Goal: Task Accomplishment & Management: Manage account settings

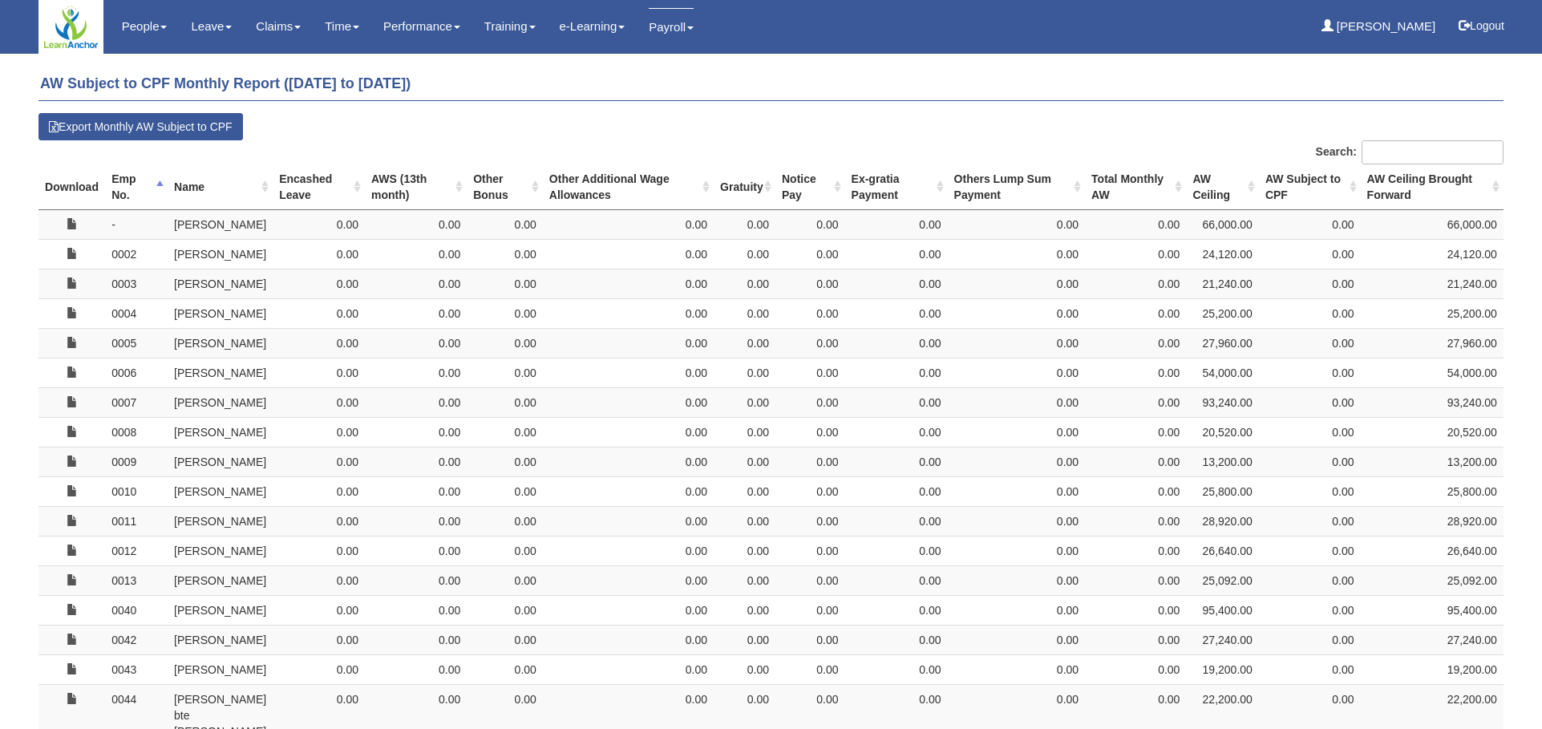
select select "50"
click at [1485, 28] on button "Logout" at bounding box center [1482, 25] width 68 height 38
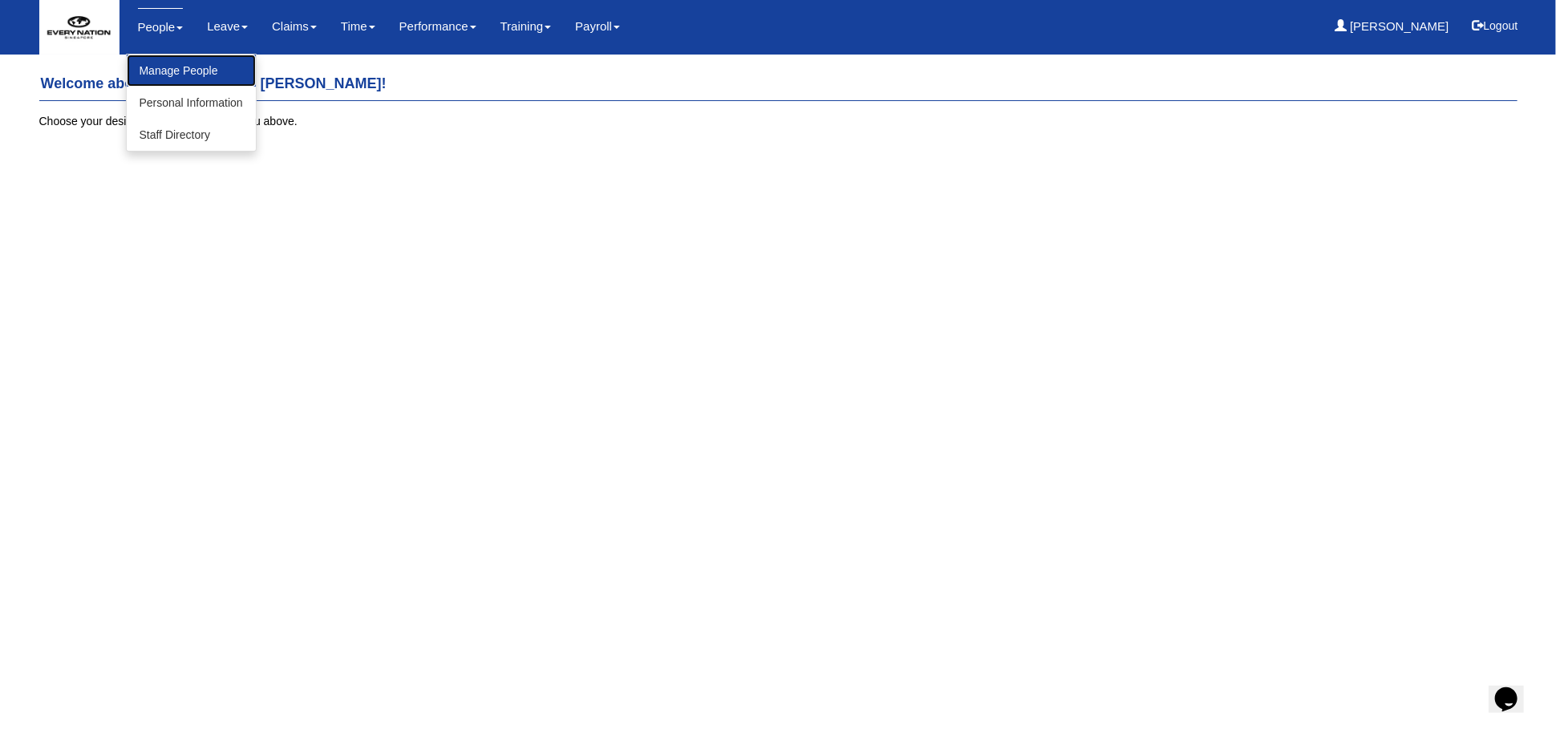
click at [173, 78] on link "Manage People" at bounding box center [191, 71] width 129 height 32
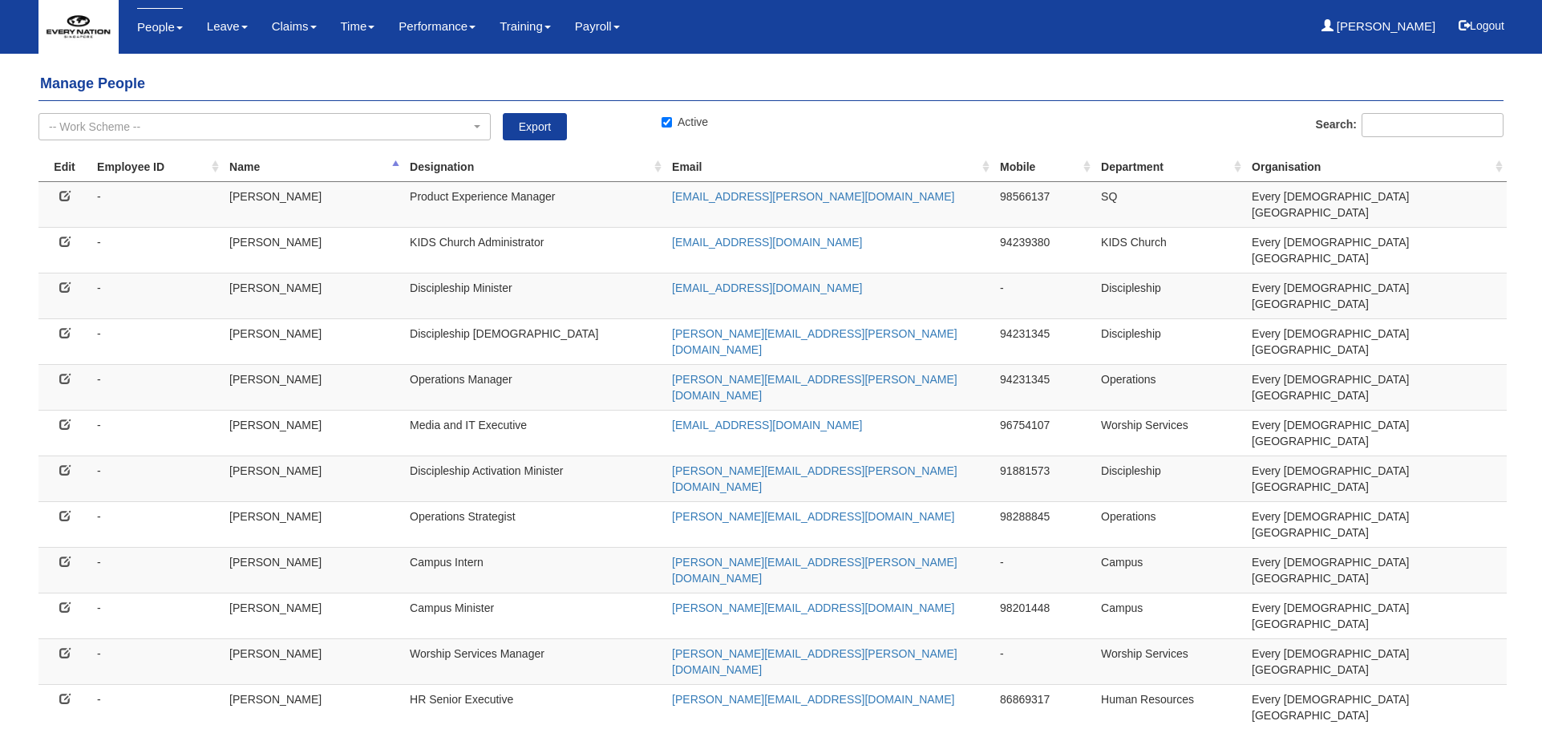
select select "50"
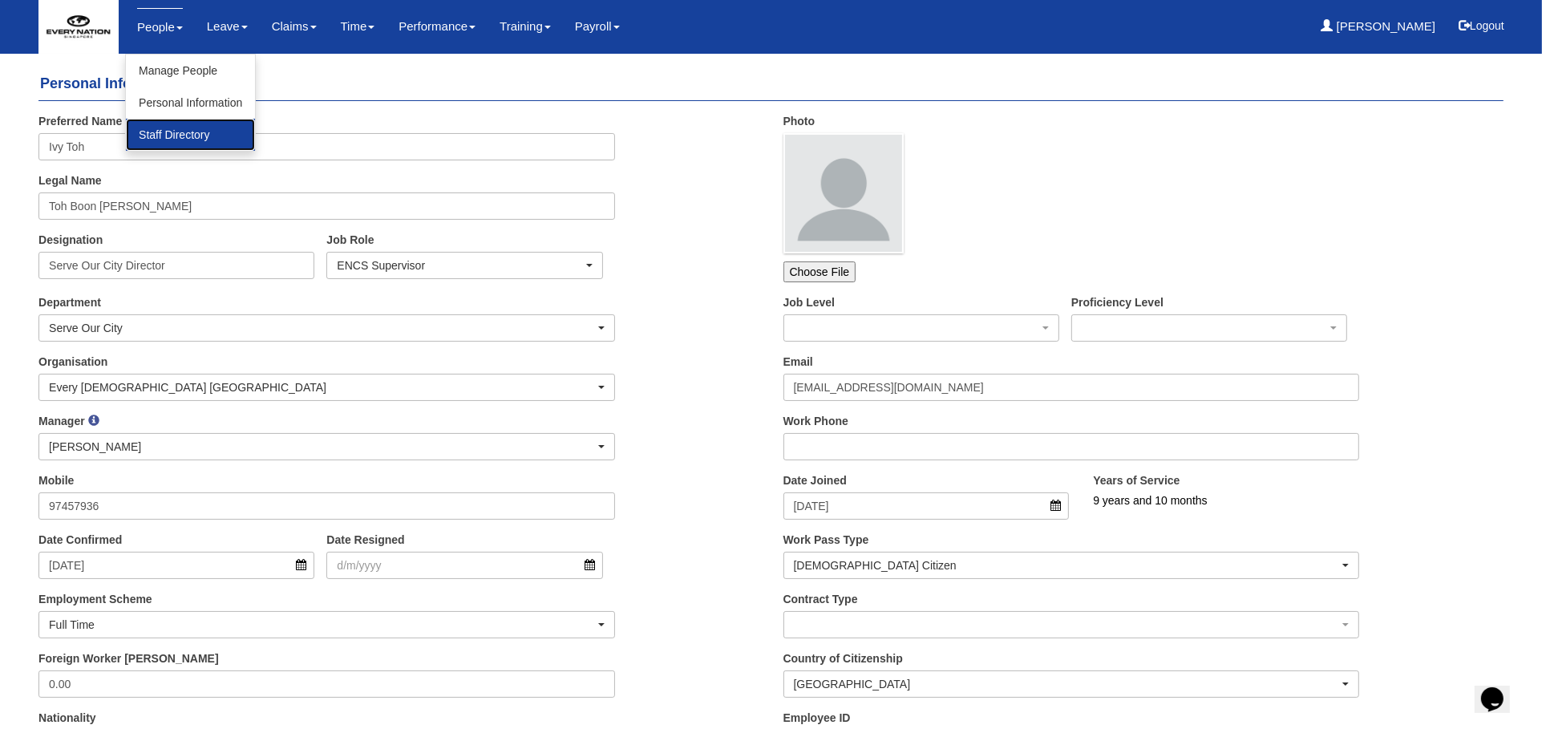
click at [166, 139] on link "Staff Directory" at bounding box center [190, 135] width 129 height 32
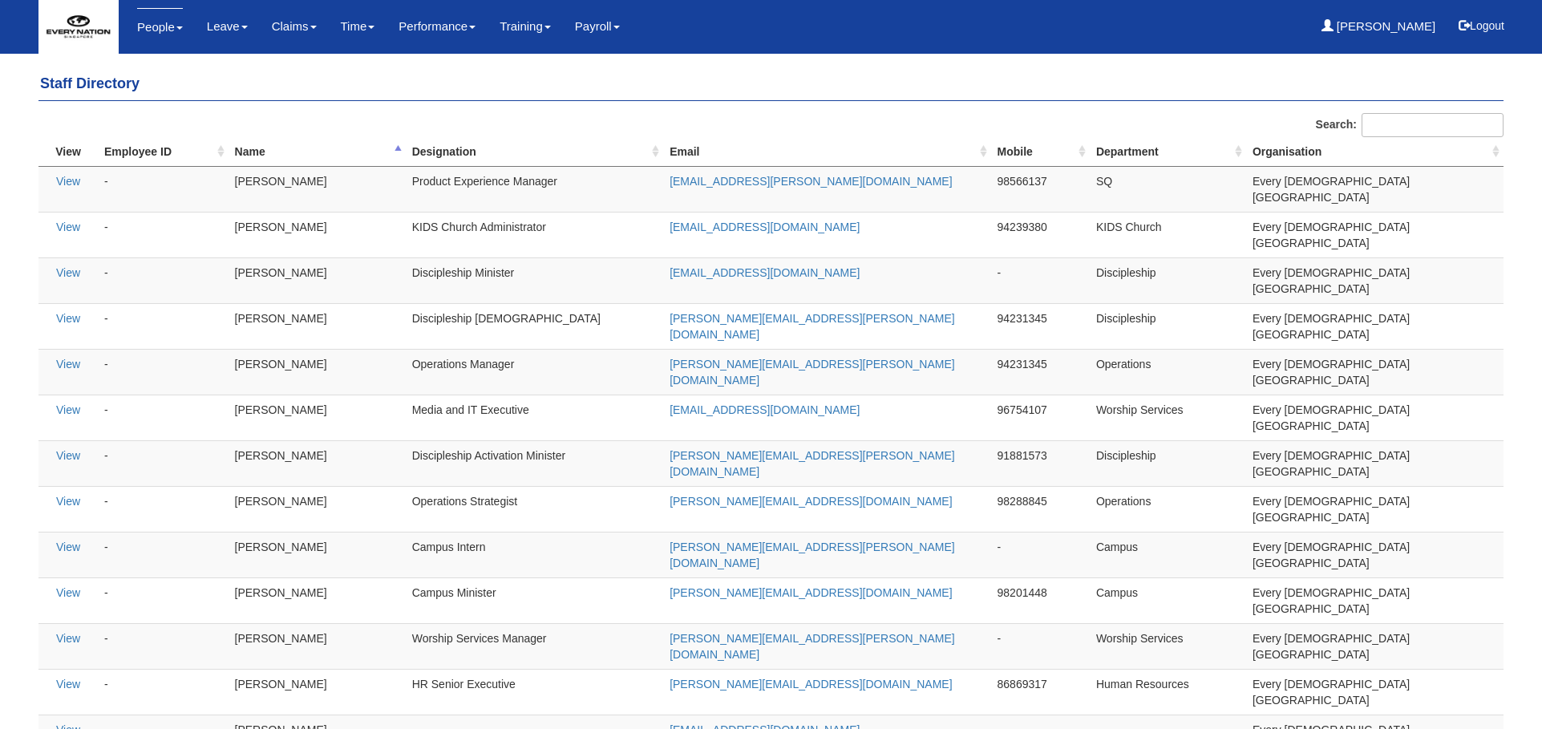
select select "50"
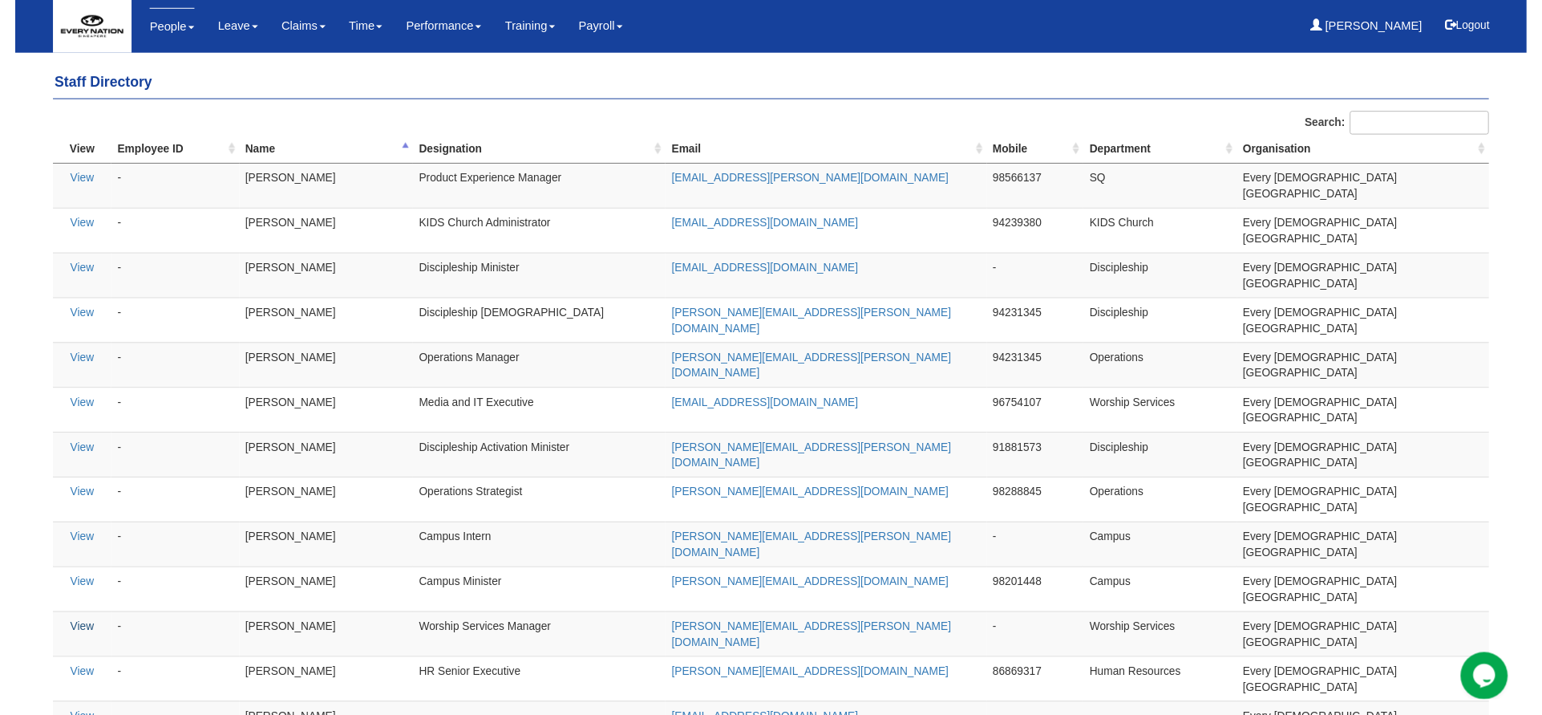
scroll to position [89, 0]
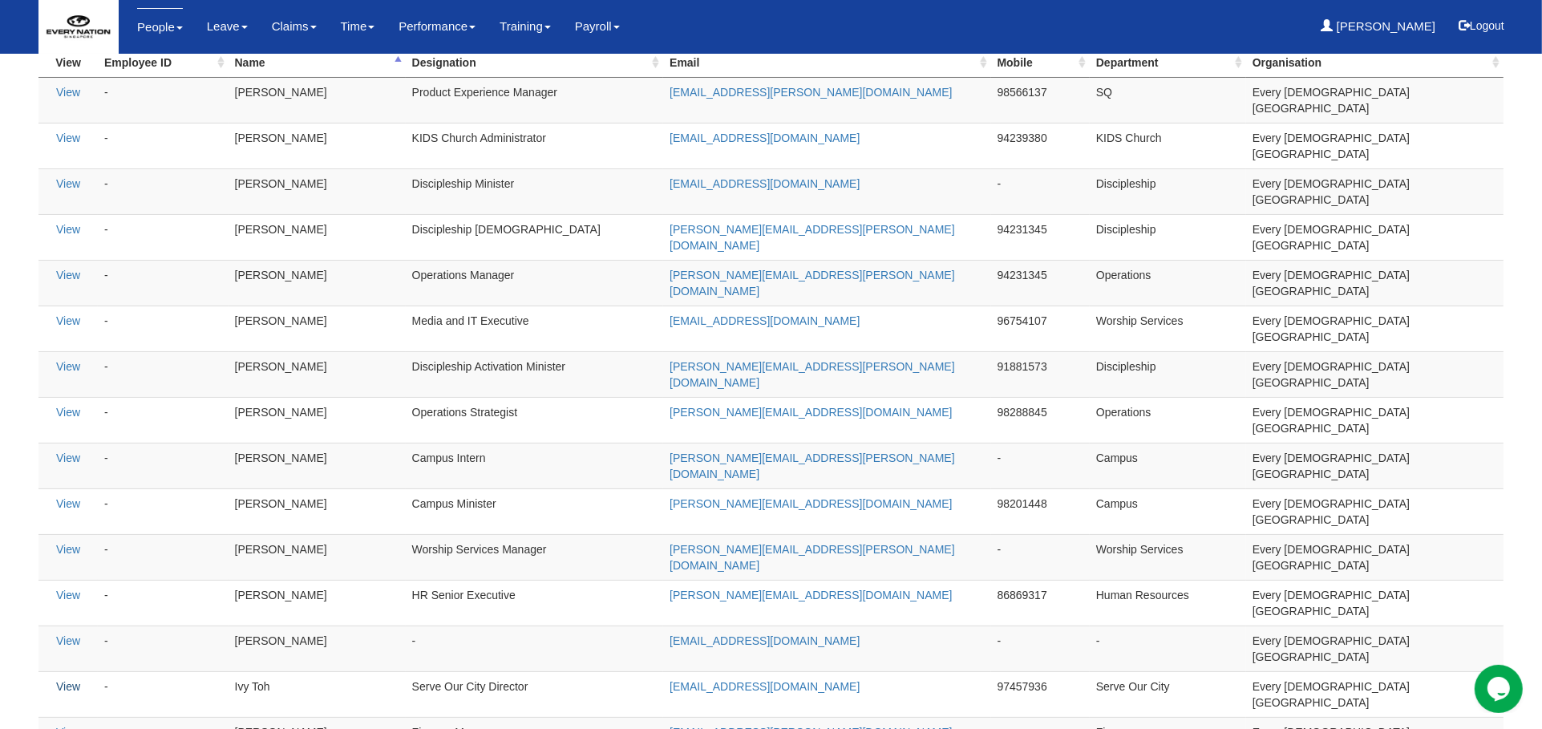
click at [72, 680] on link "View" at bounding box center [68, 686] width 24 height 13
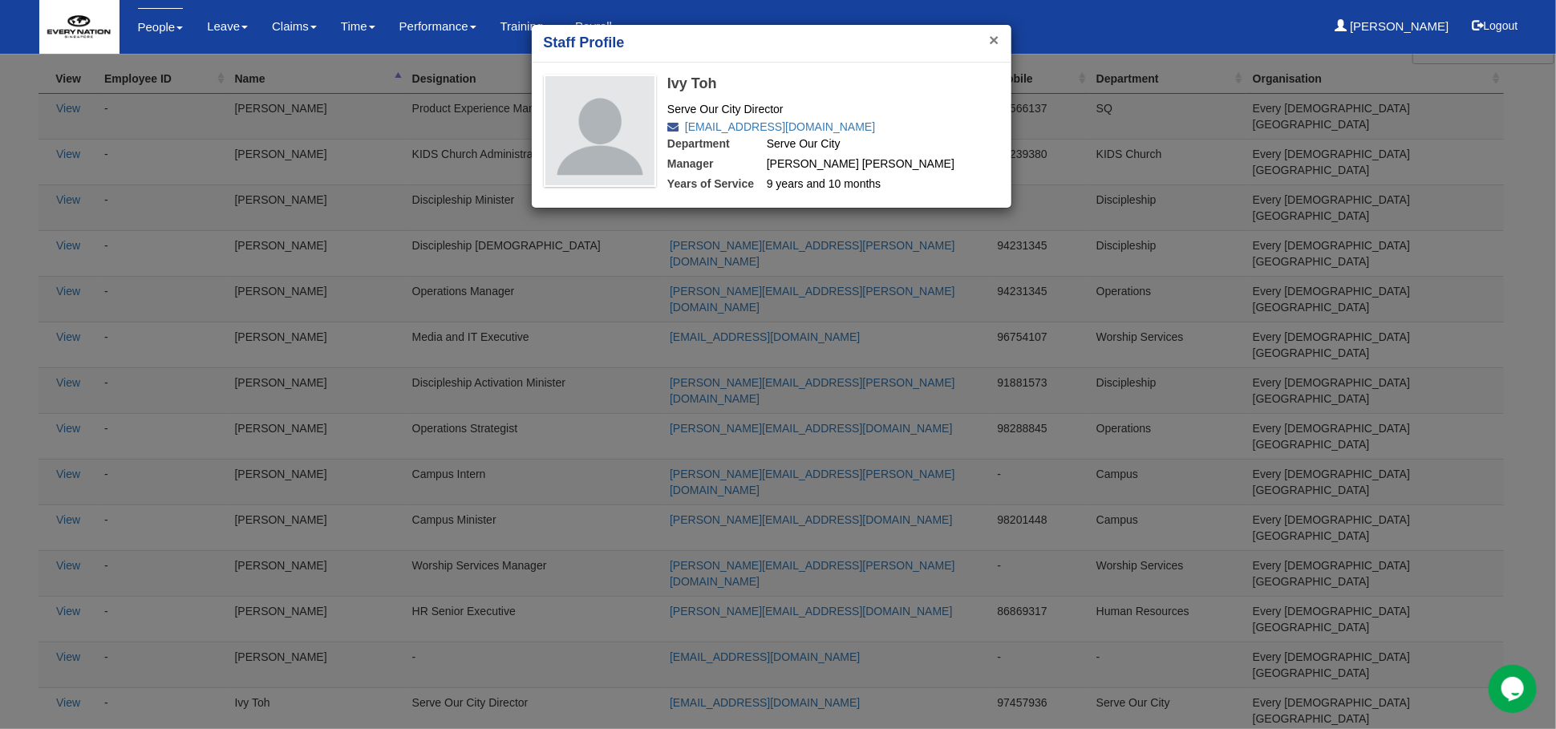
click at [994, 41] on button "×" at bounding box center [994, 39] width 10 height 17
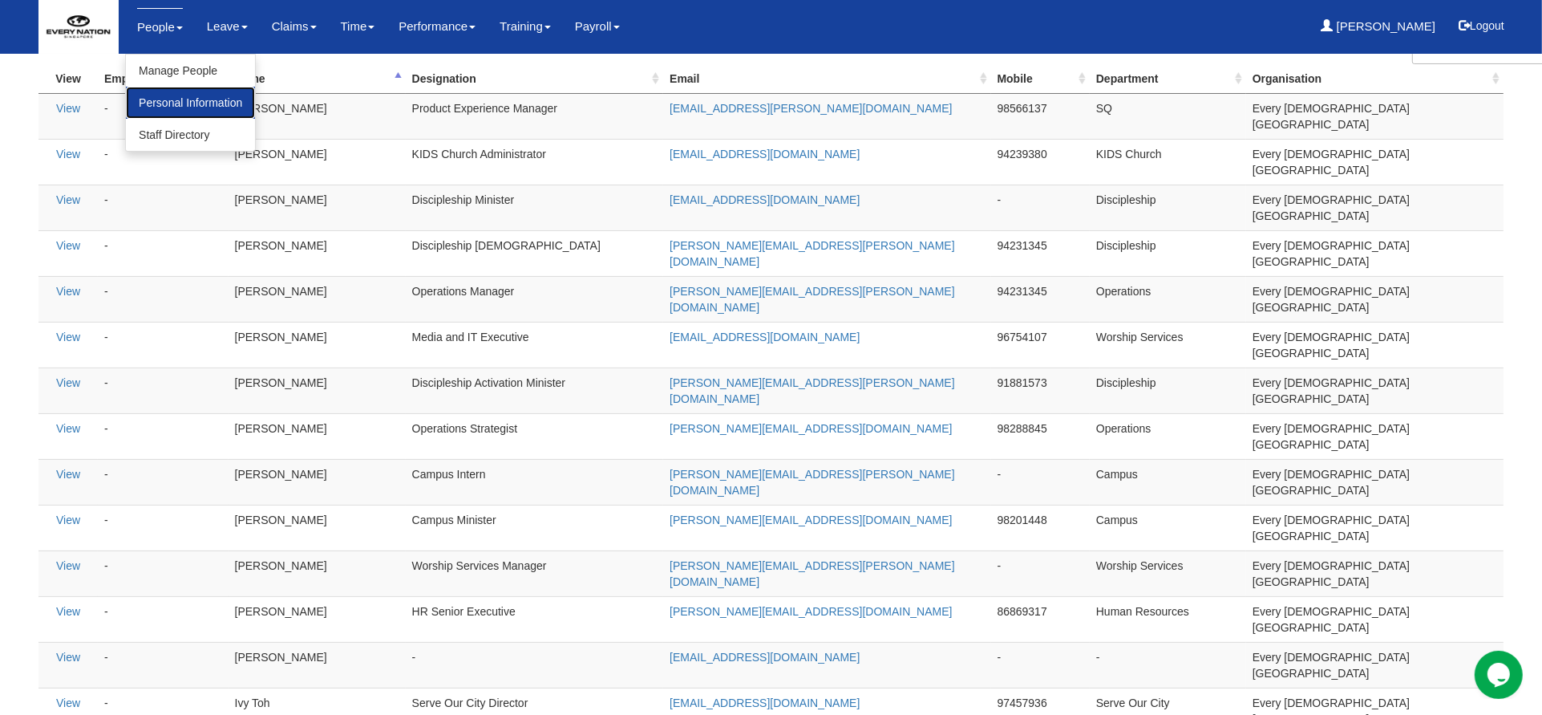
click at [168, 104] on link "Personal Information" at bounding box center [190, 103] width 129 height 32
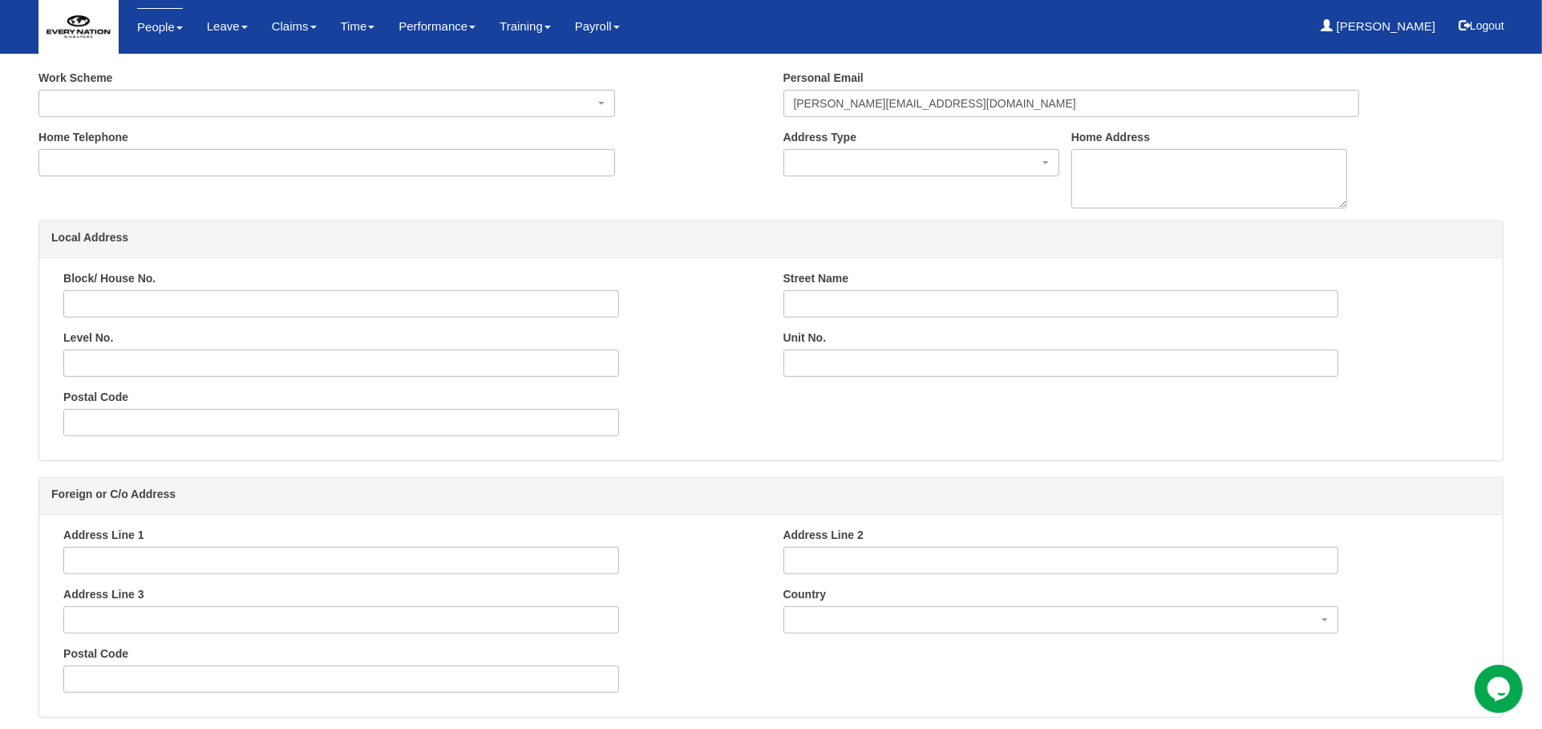
scroll to position [1158, 0]
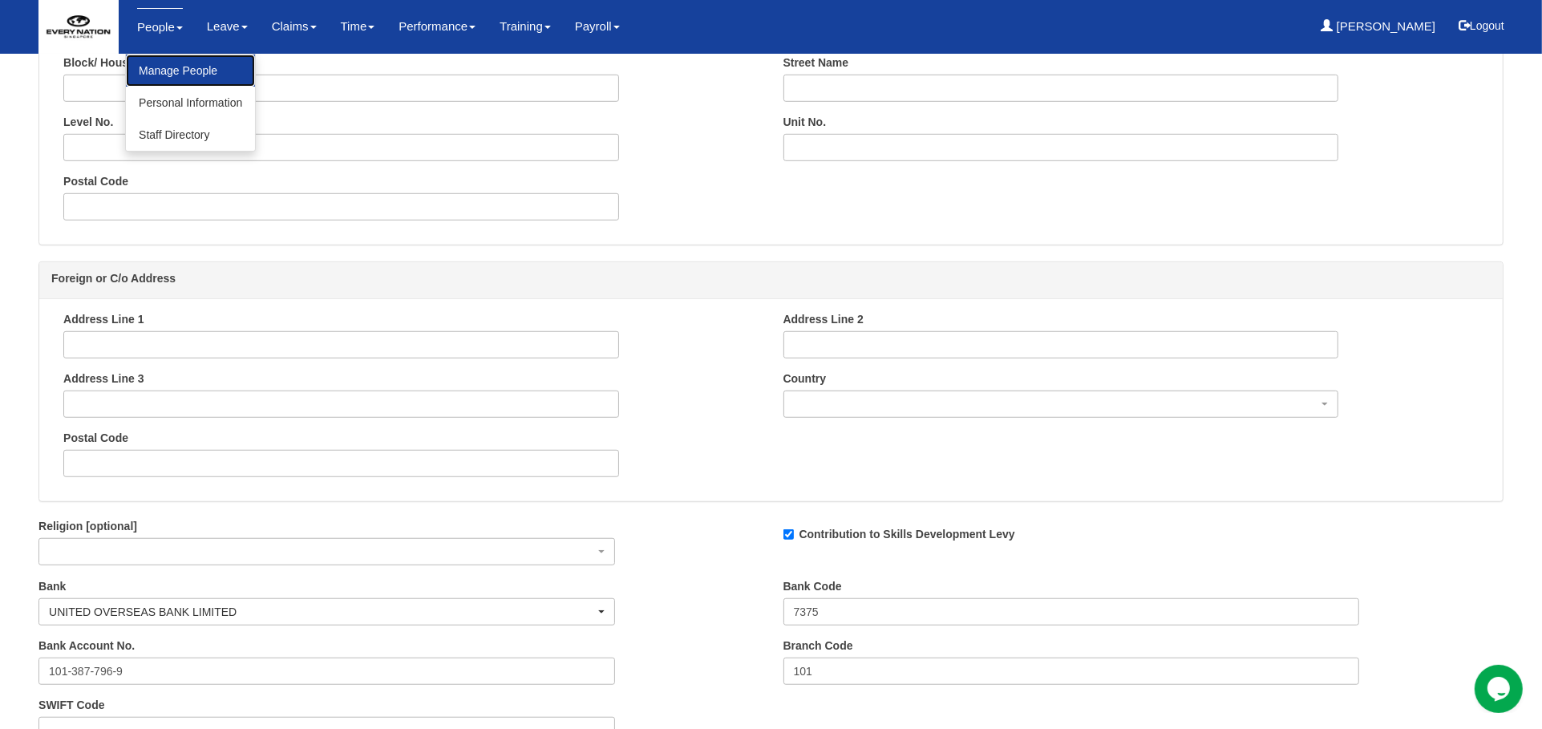
click at [148, 72] on link "Manage People" at bounding box center [190, 71] width 129 height 32
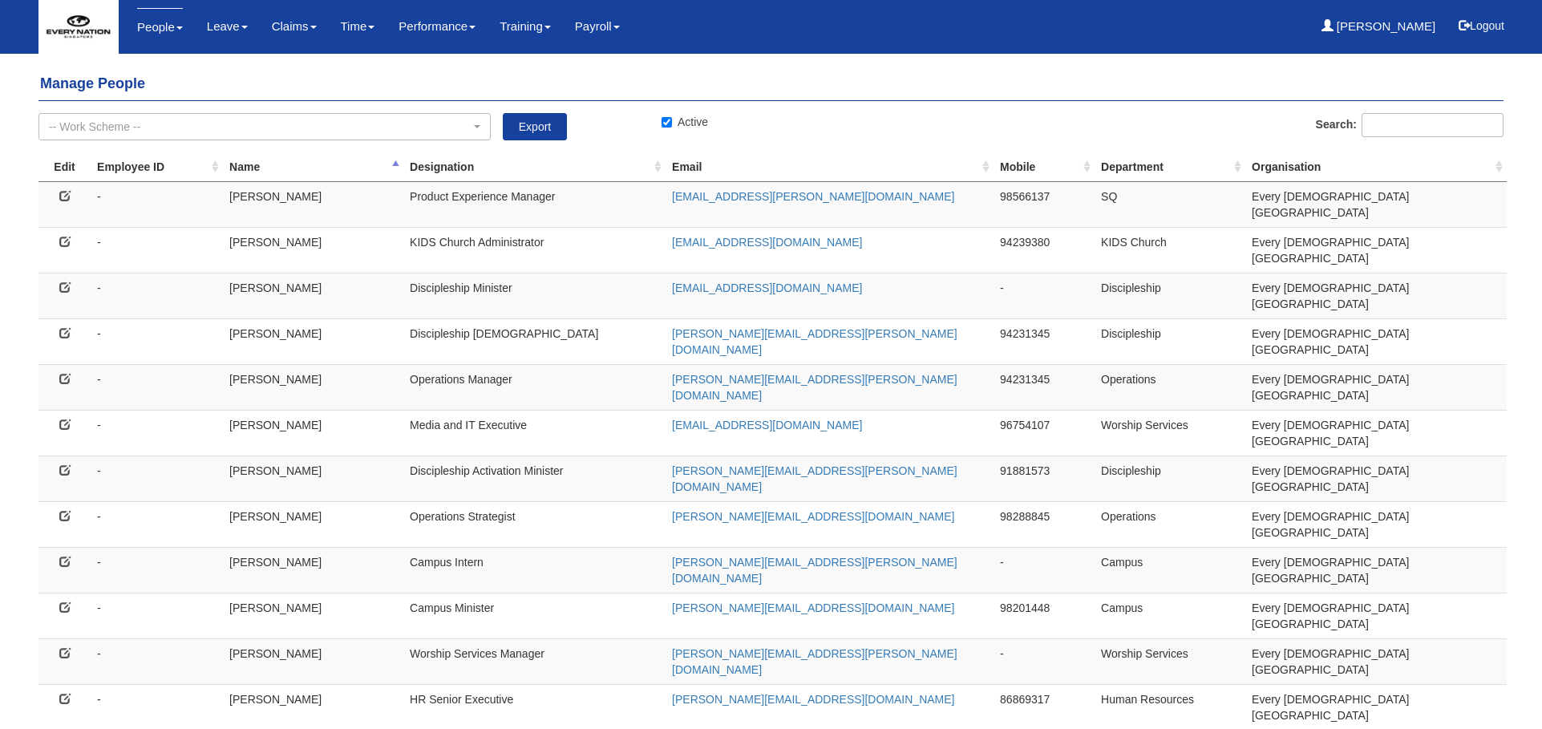
select select "50"
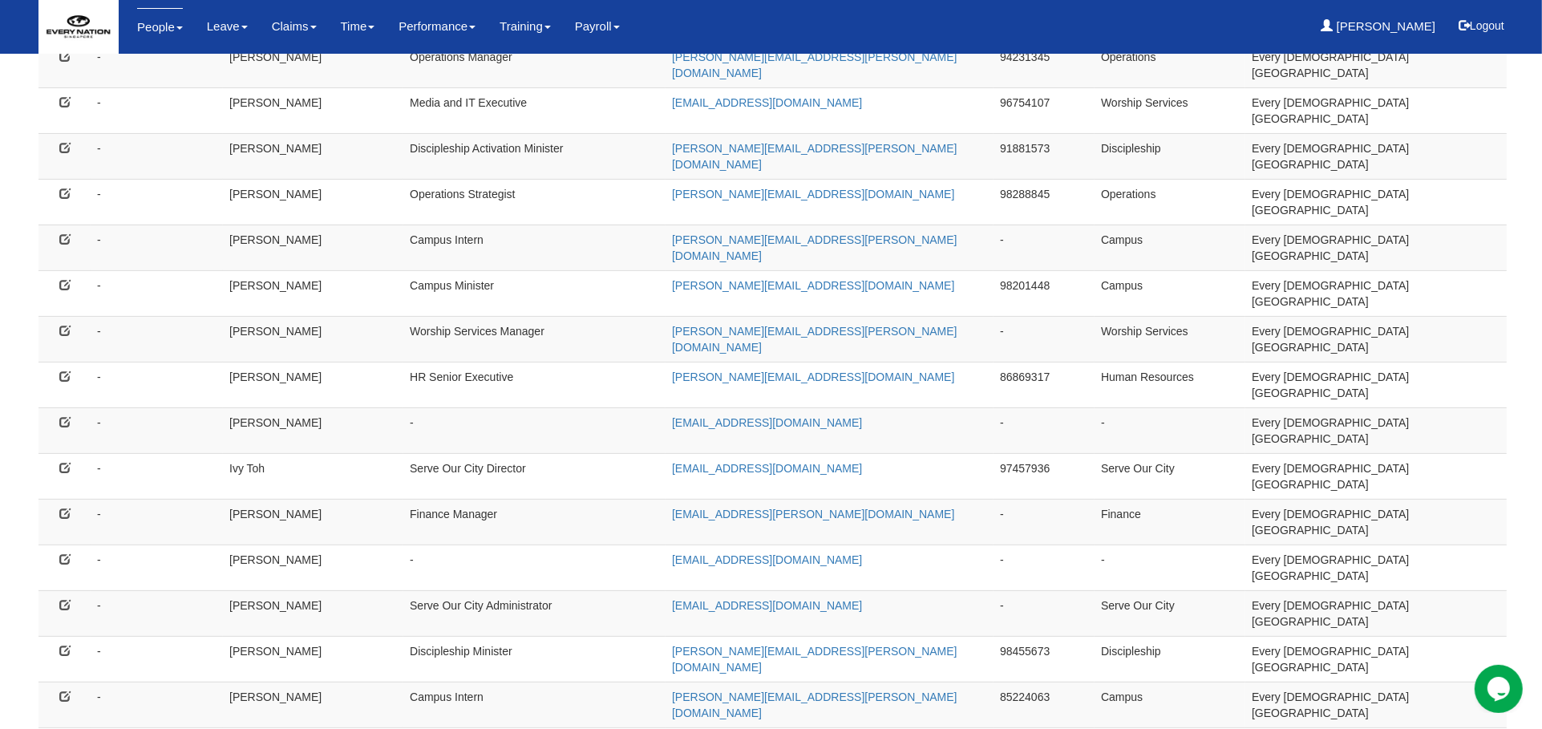
scroll to position [356, 0]
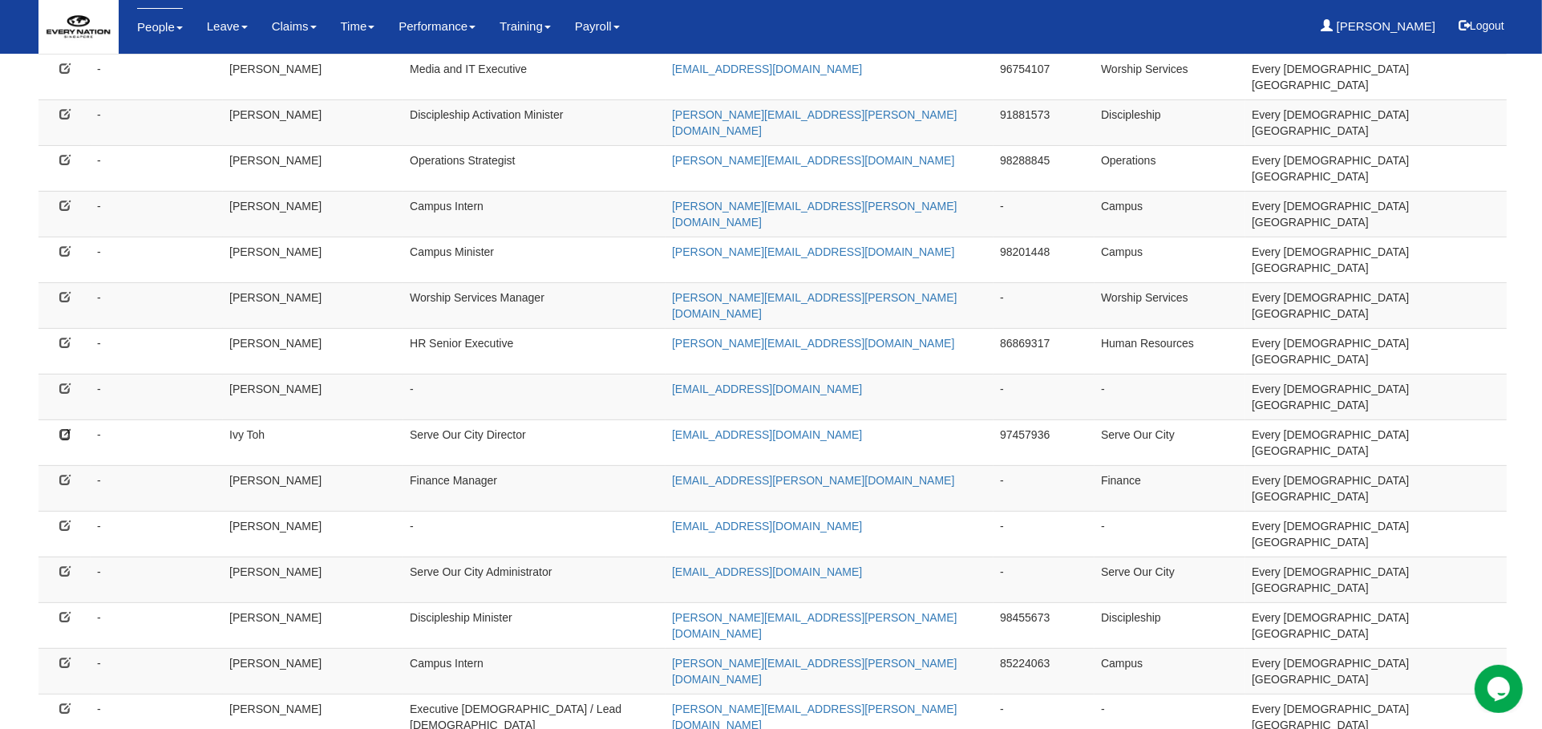
click at [61, 428] on icon at bounding box center [64, 433] width 11 height 11
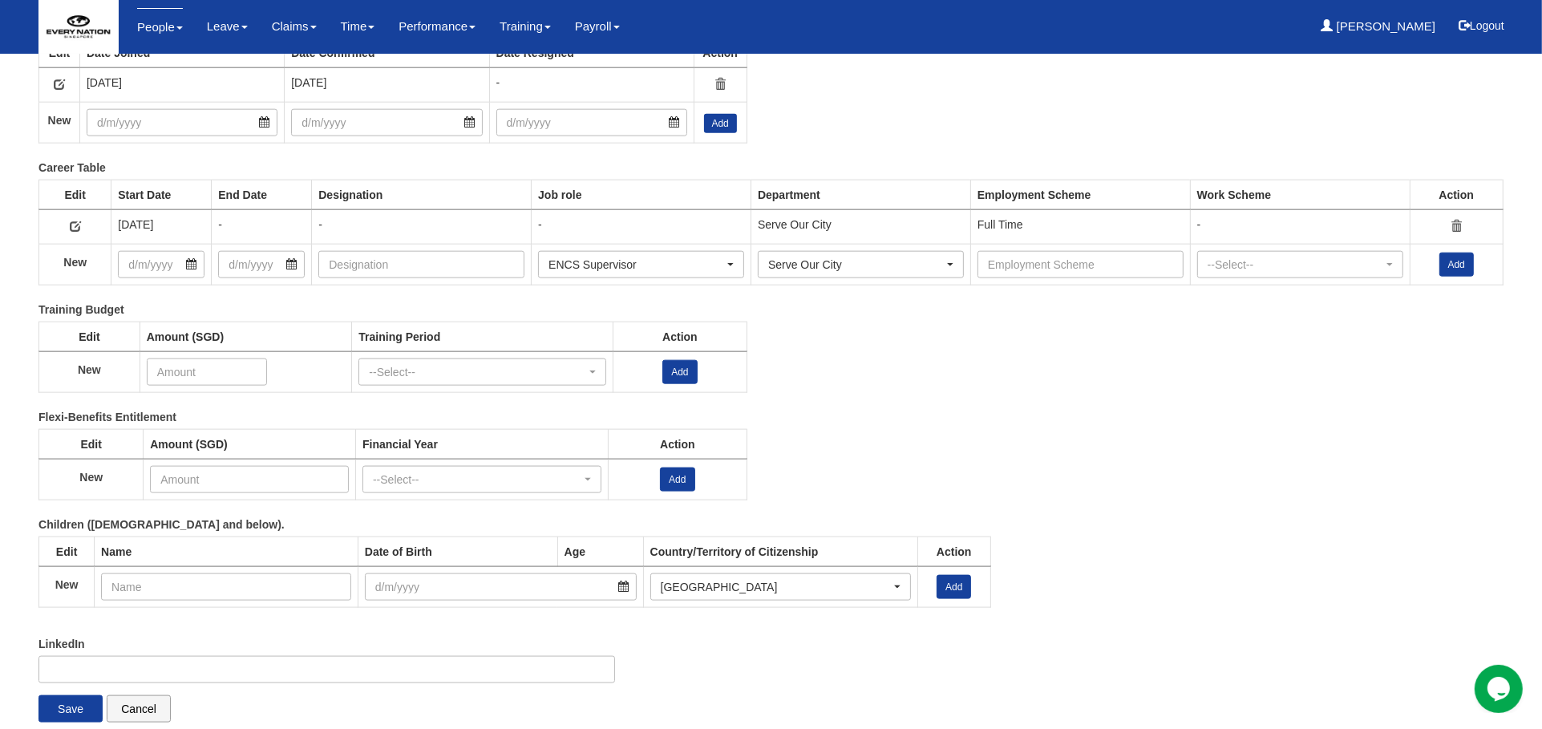
scroll to position [2091, 0]
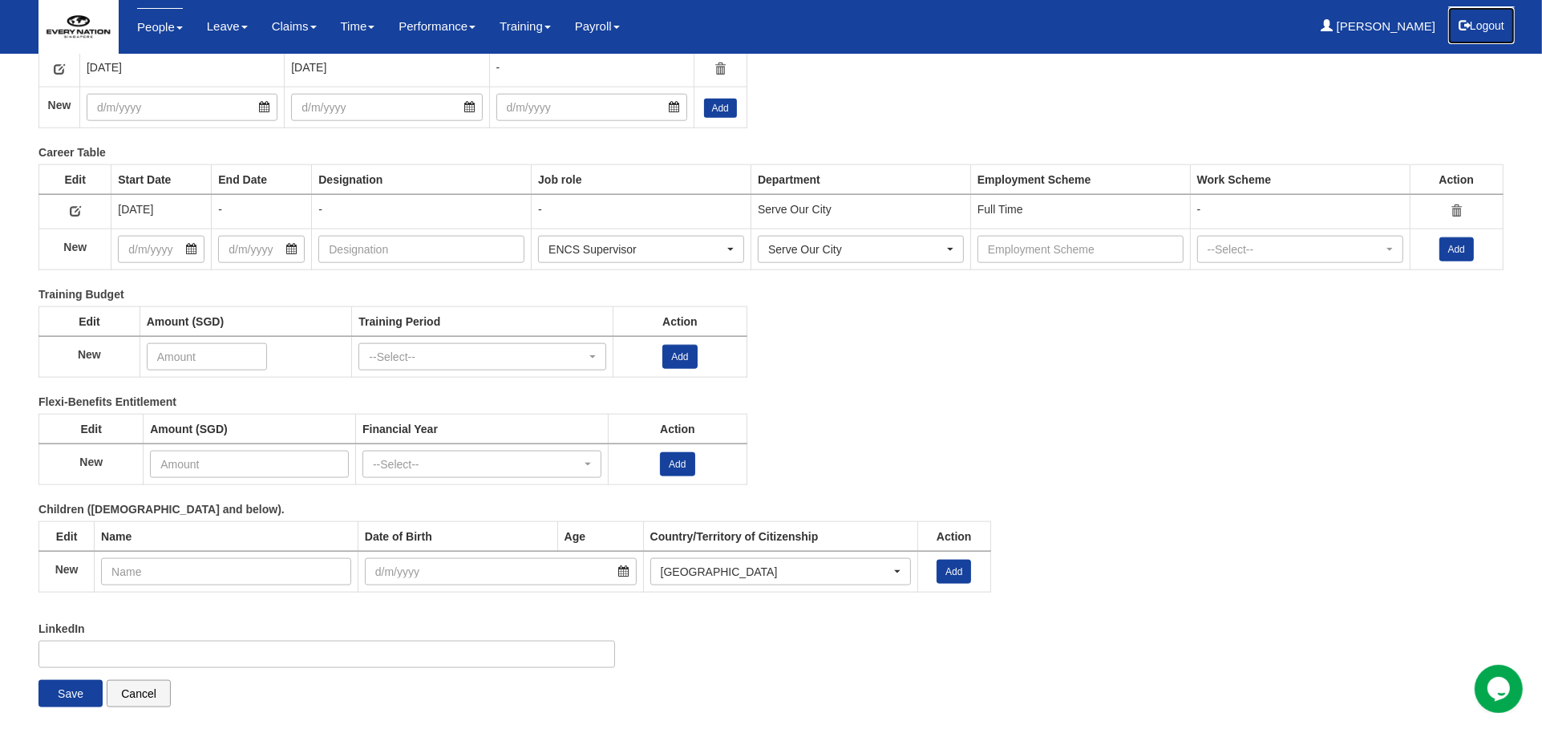
click at [1483, 26] on button "Logout" at bounding box center [1482, 25] width 68 height 38
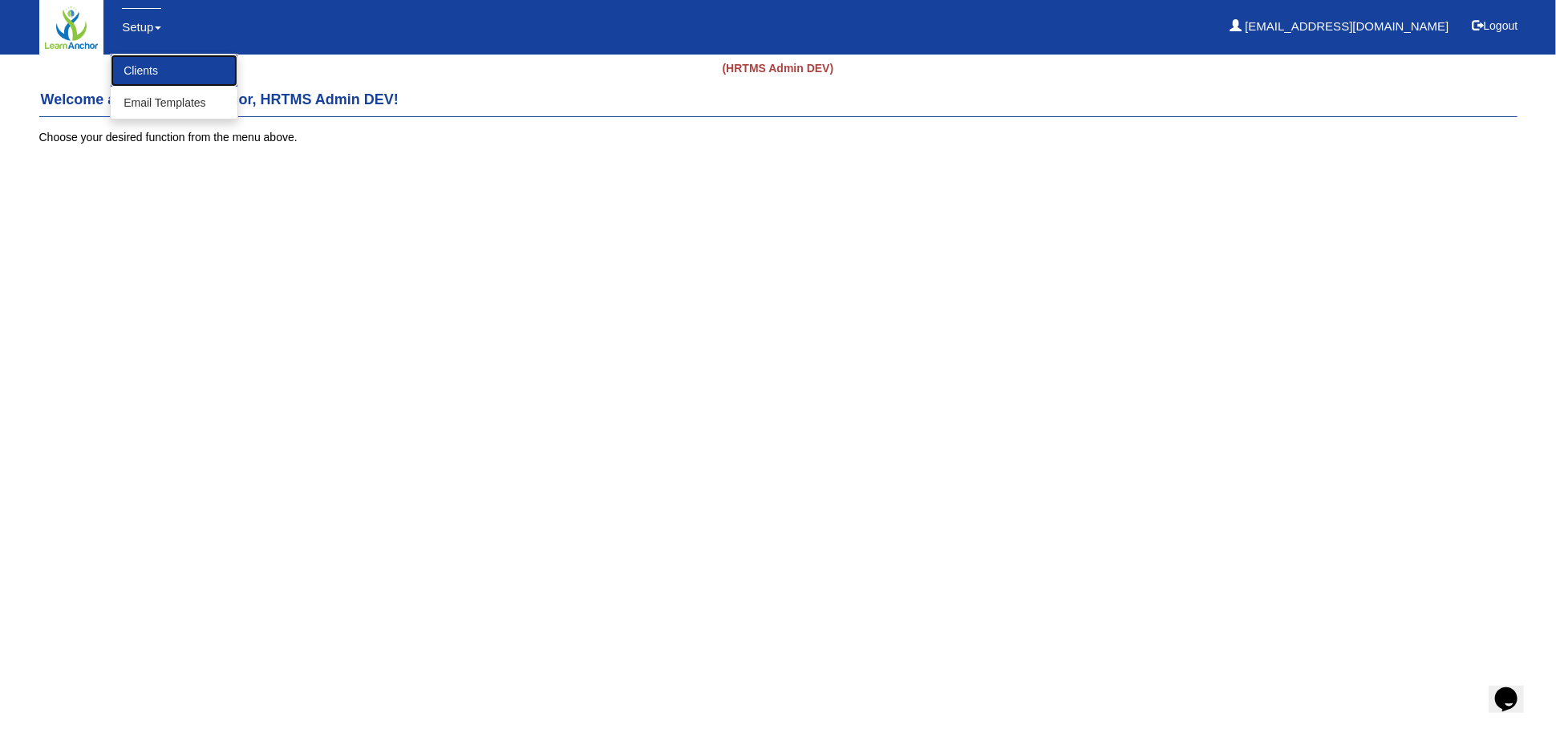
click at [130, 72] on link "Clients" at bounding box center [174, 71] width 127 height 32
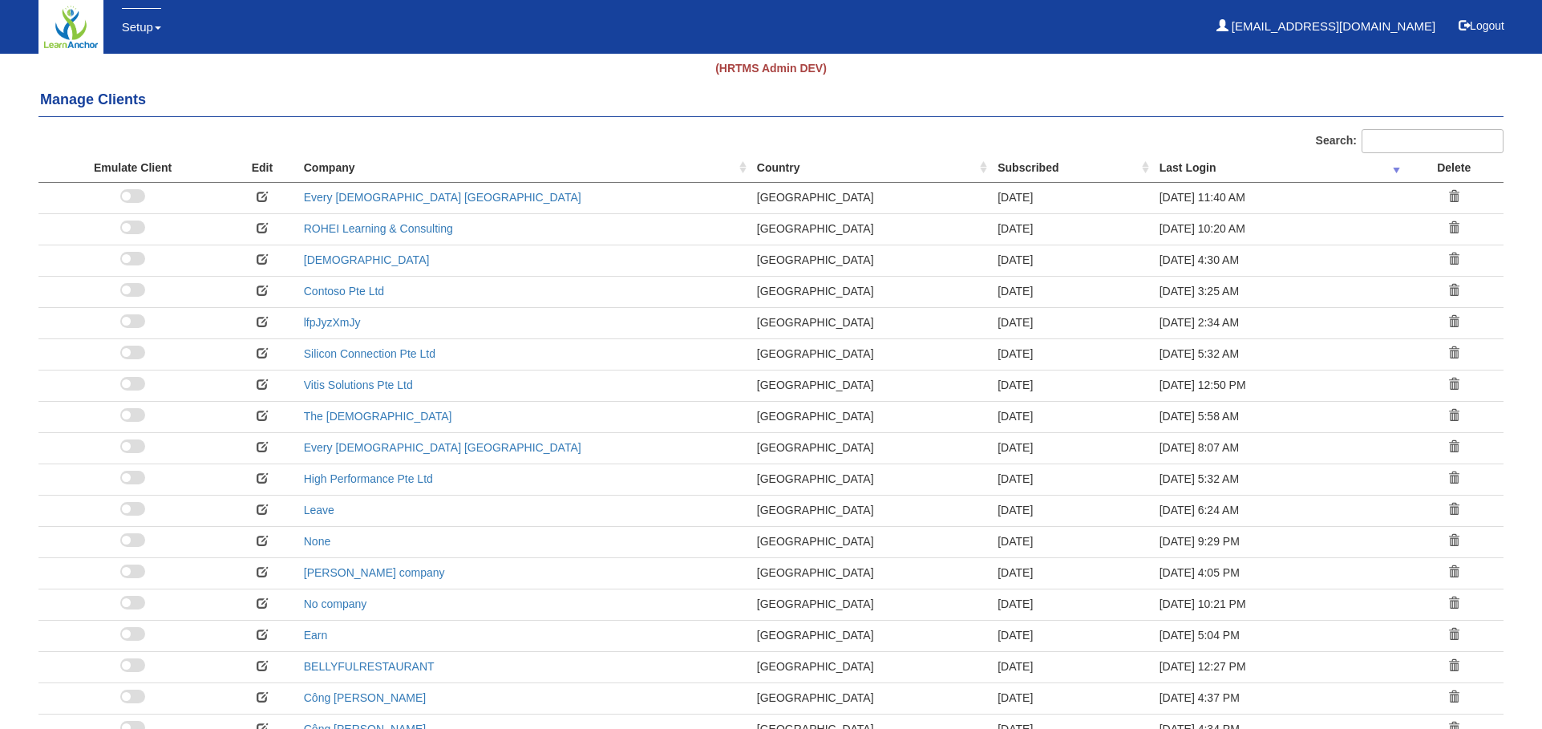
select select "50"
click at [133, 196] on span at bounding box center [132, 196] width 25 height 14
click at [133, 201] on input "checkbox" at bounding box center [133, 201] width 0 height 0
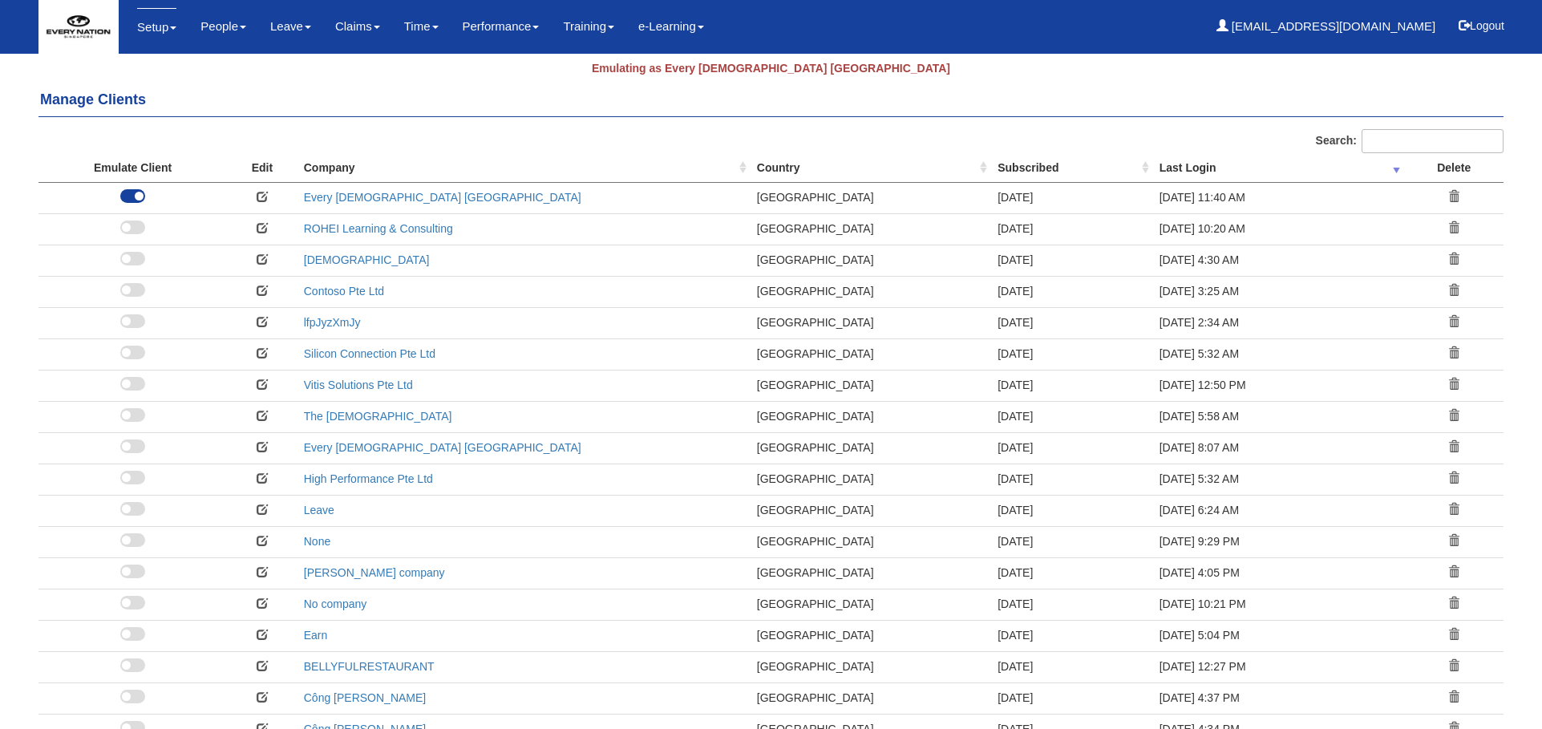
select select "50"
click at [261, 196] on icon at bounding box center [262, 196] width 11 height 11
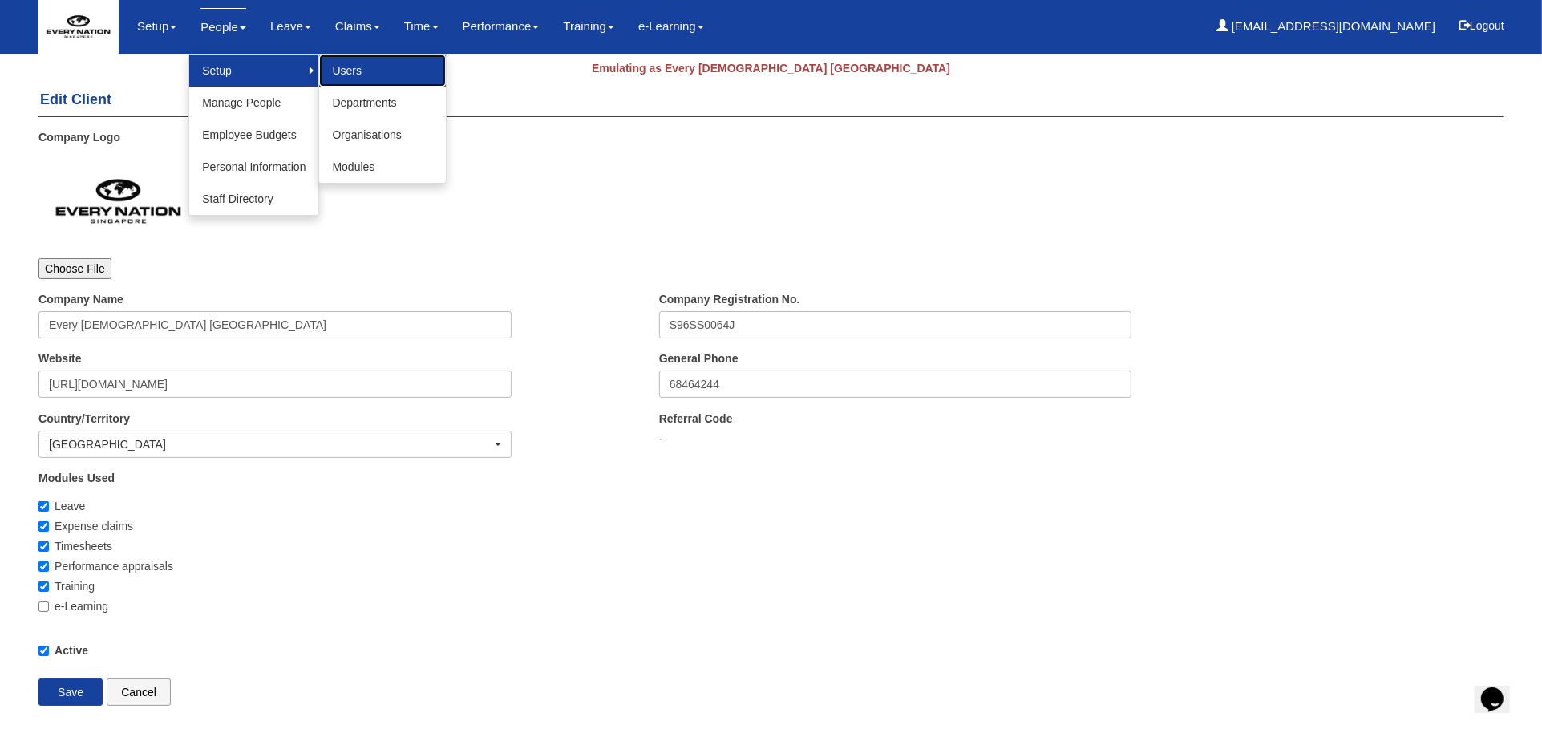
click at [360, 75] on link "Users" at bounding box center [382, 71] width 127 height 32
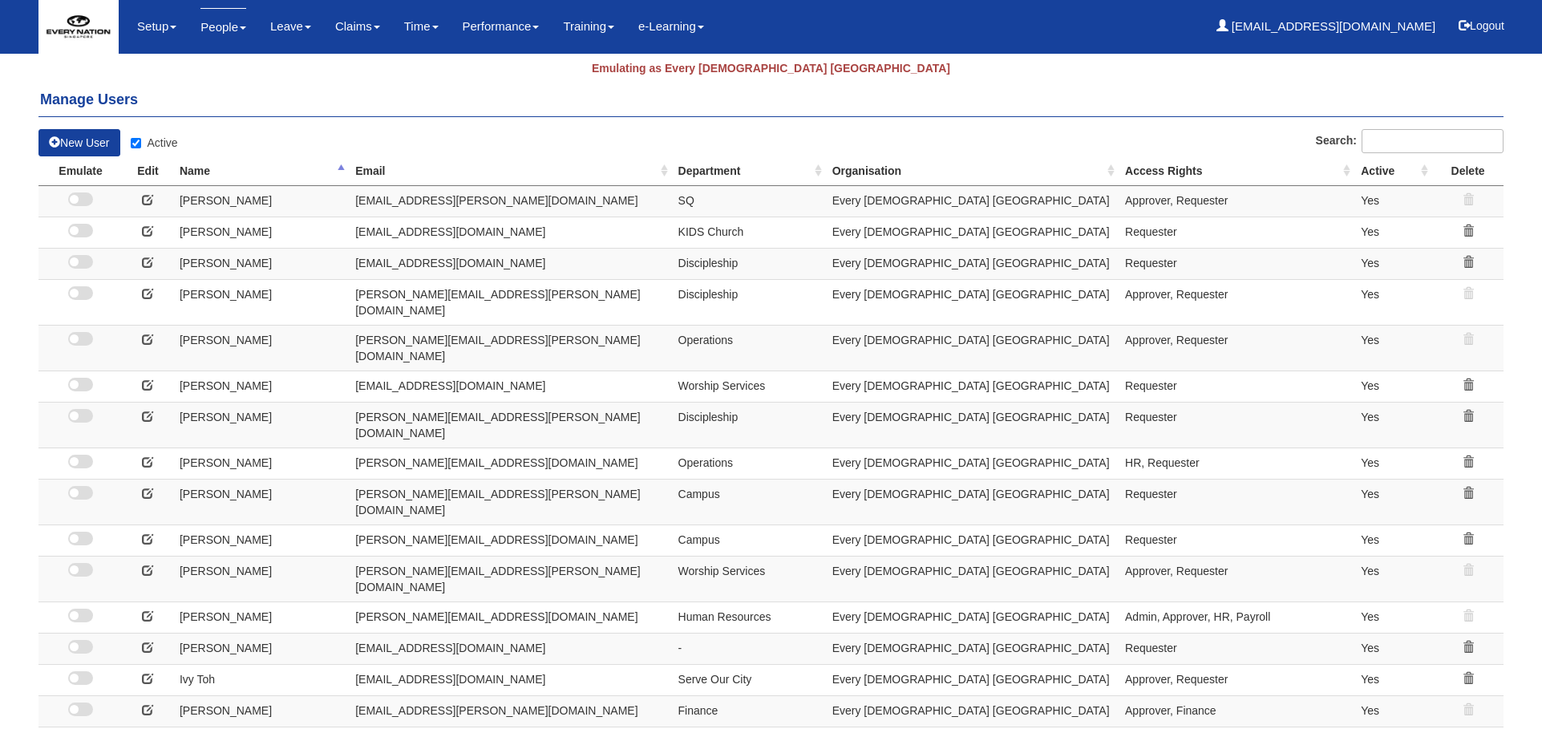
select select "50"
click at [148, 673] on icon at bounding box center [147, 678] width 11 height 11
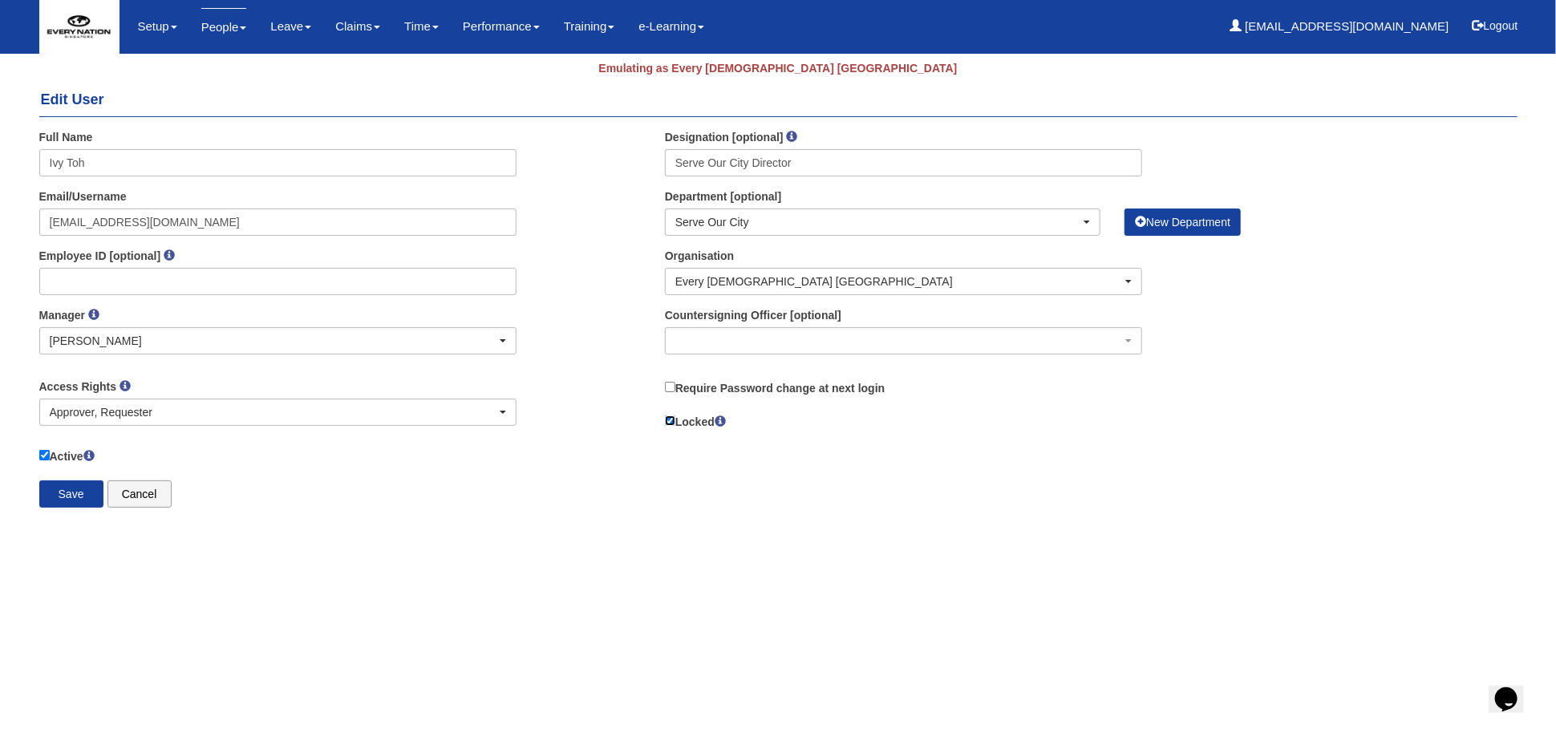
click at [670, 418] on input "Locked" at bounding box center [670, 420] width 10 height 10
checkbox input "false"
click at [69, 502] on input "Save" at bounding box center [71, 493] width 64 height 27
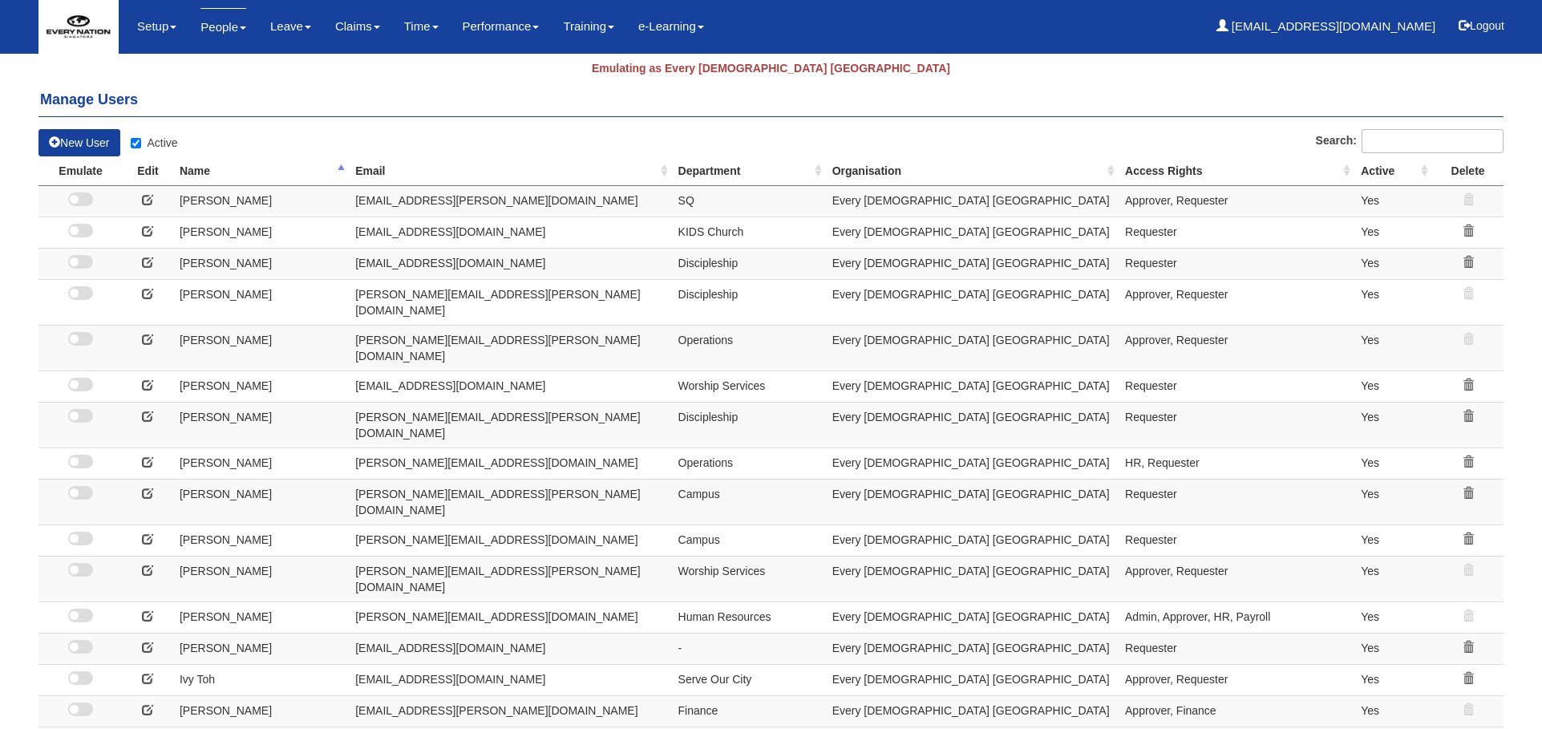
select select "50"
click at [1494, 27] on button "Logout" at bounding box center [1482, 25] width 68 height 38
